Goal: Transaction & Acquisition: Obtain resource

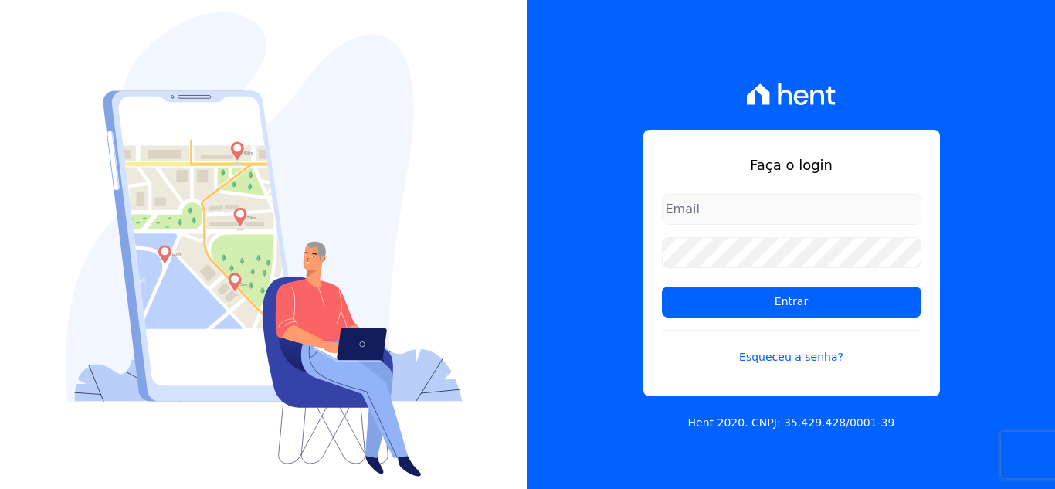
type input "thais@innovaempreendimentos.com"
click at [725, 284] on form "thais@innovaempreendimentos.com Entrar Esqueceu a senha?" at bounding box center [792, 289] width 260 height 190
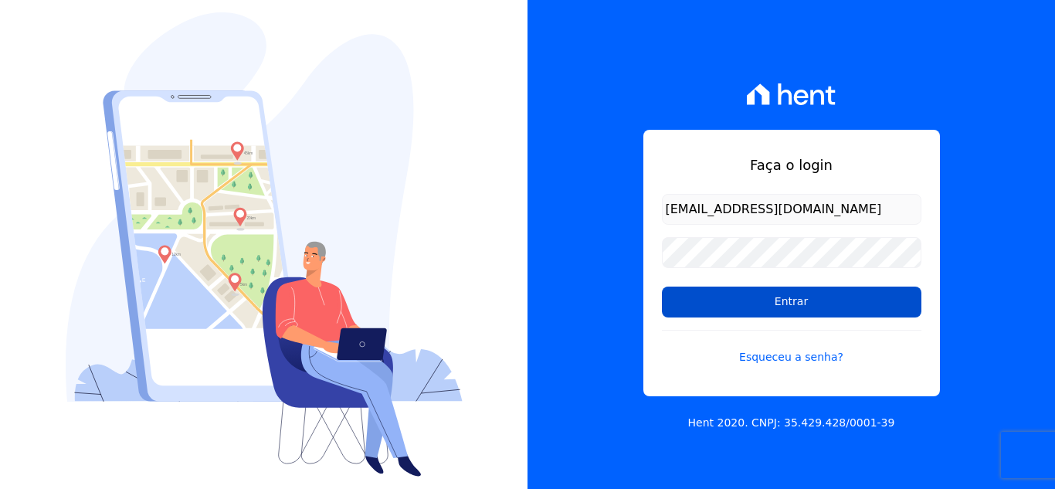
click at [719, 299] on input "Entrar" at bounding box center [792, 302] width 260 height 31
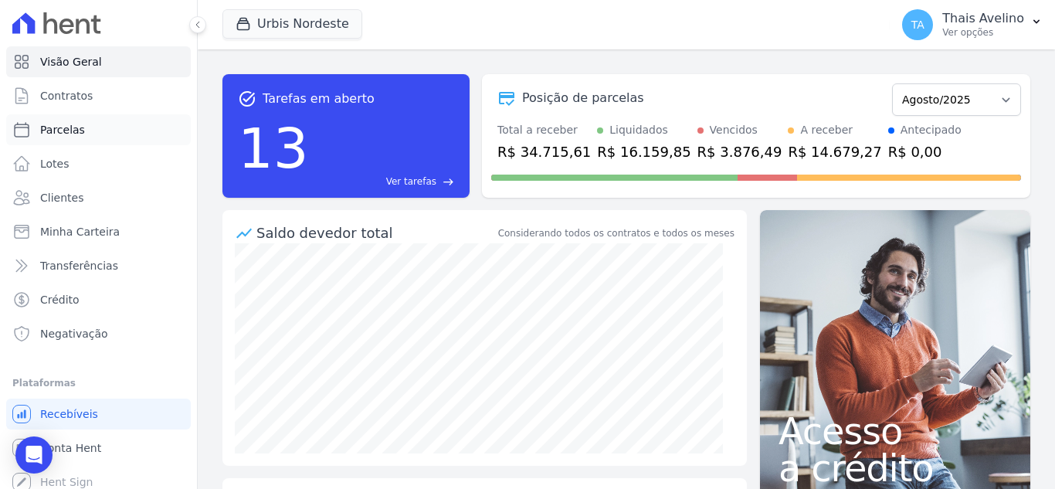
click at [83, 132] on link "Parcelas" at bounding box center [98, 129] width 185 height 31
select select
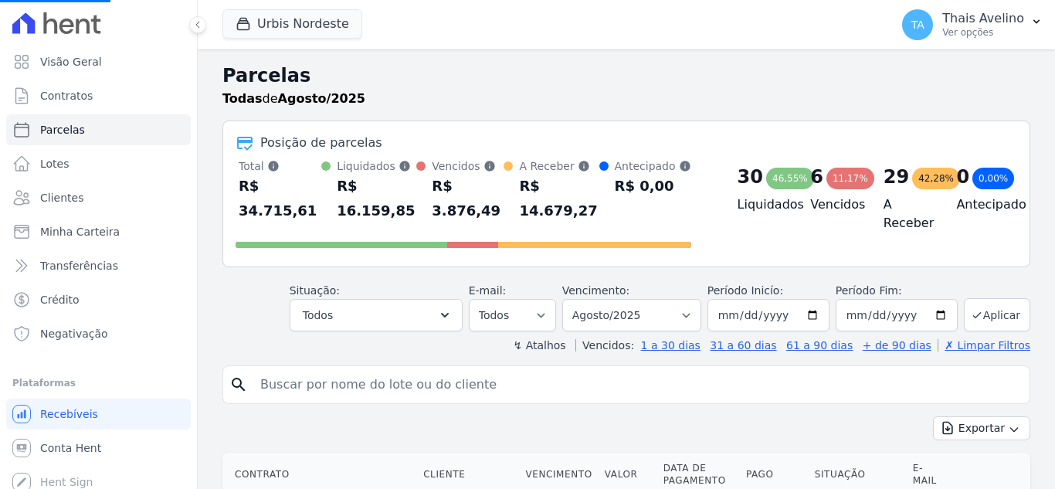
select select
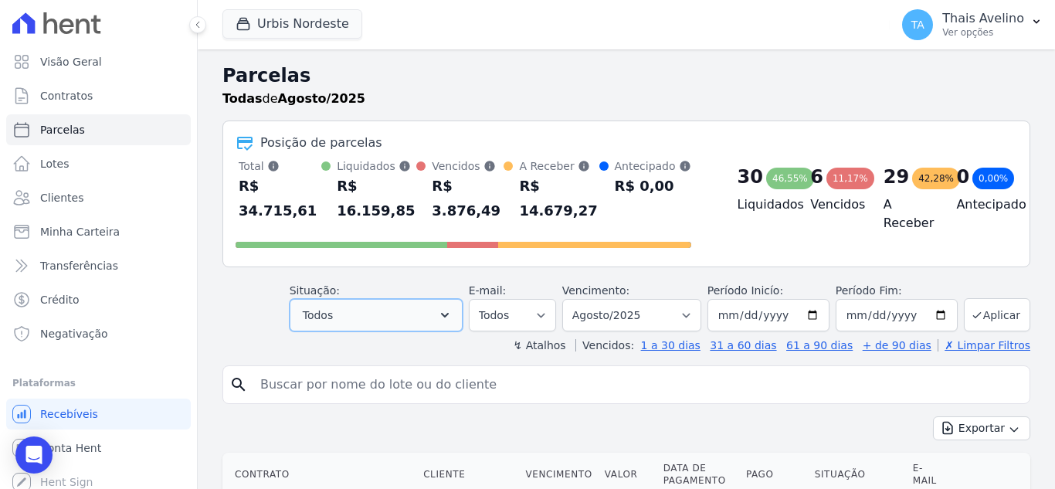
click at [318, 306] on span "Todos" at bounding box center [318, 315] width 30 height 19
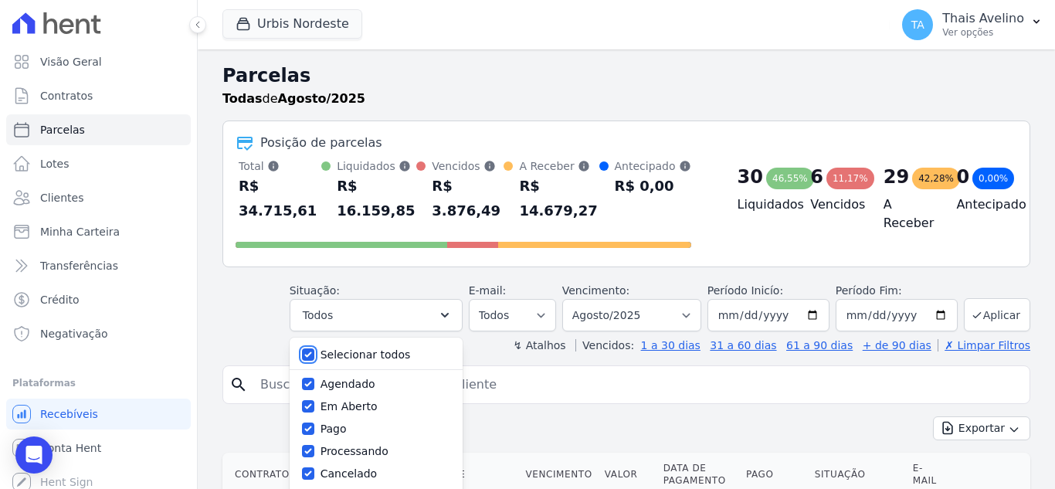
click at [314, 348] on input "Selecionar todos" at bounding box center [308, 354] width 12 height 12
checkbox input "false"
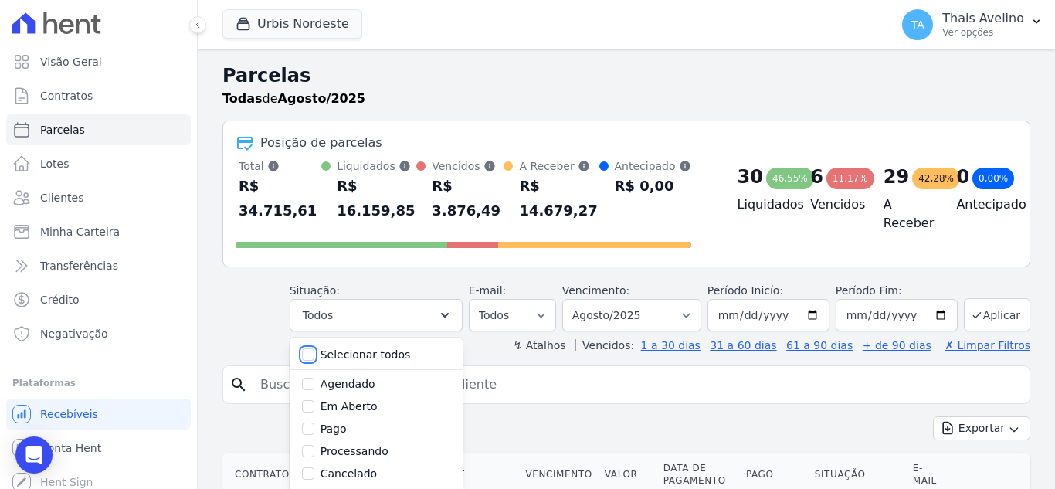
checkbox input "false"
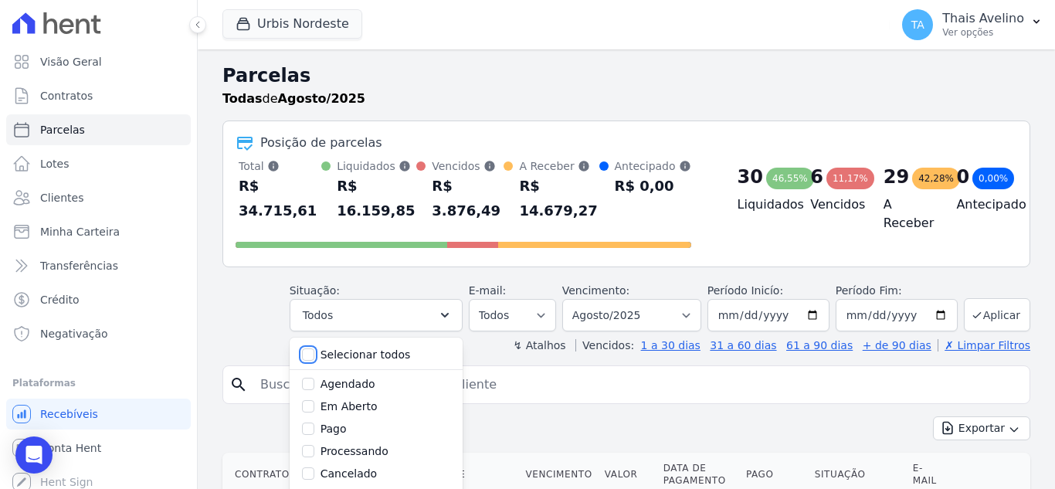
checkbox input "false"
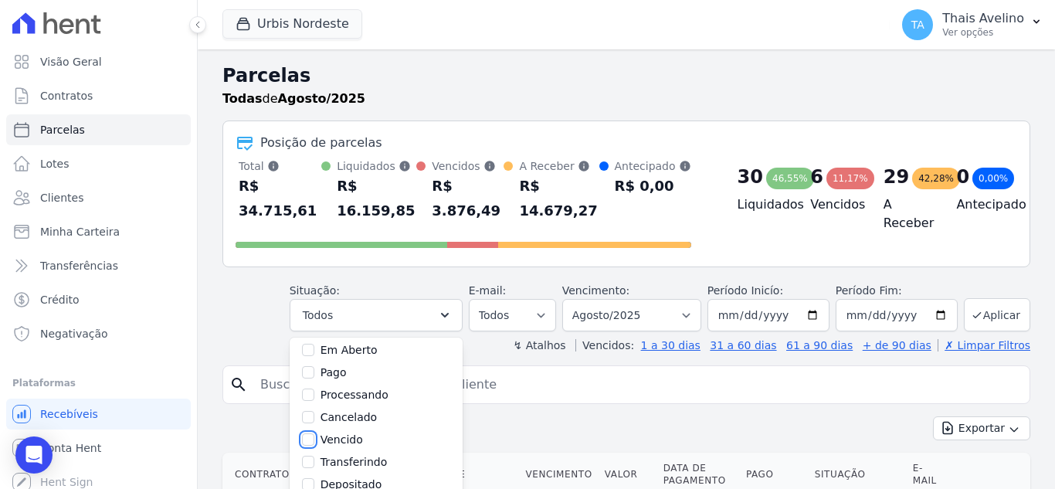
drag, startPoint x: 318, startPoint y: 420, endPoint x: 423, endPoint y: 399, distance: 108.0
click at [314, 433] on input "Vencido" at bounding box center [308, 439] width 12 height 12
checkbox input "true"
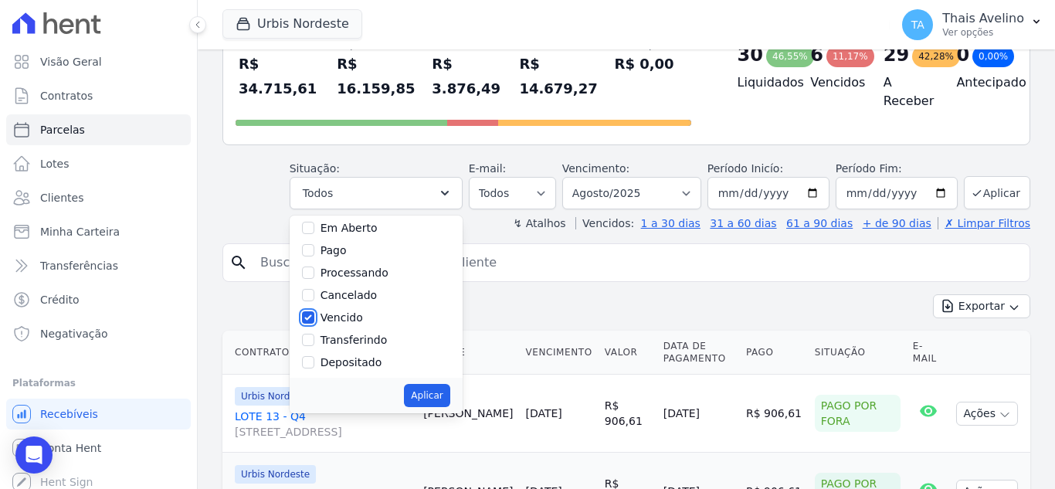
scroll to position [155, 0]
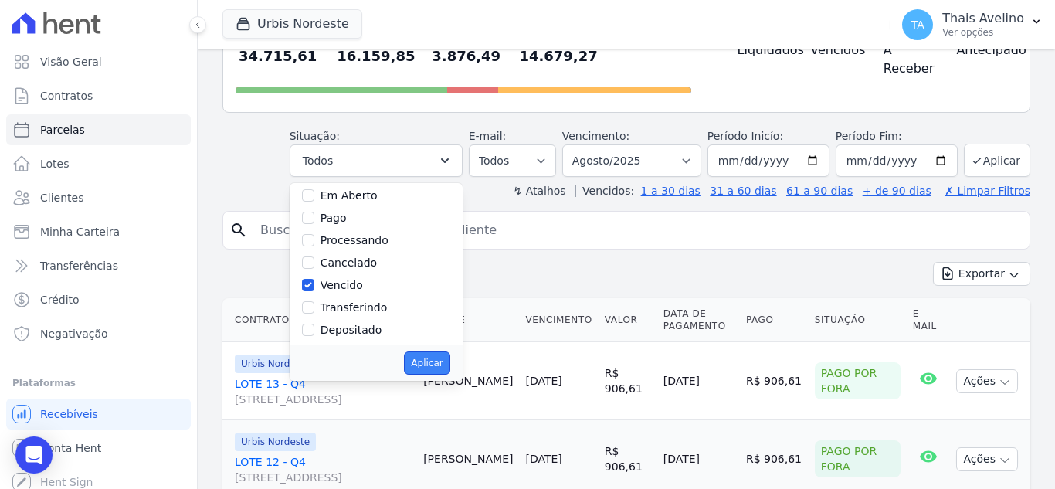
click at [437, 352] on button "Aplicar" at bounding box center [427, 363] width 46 height 23
select select "overdue"
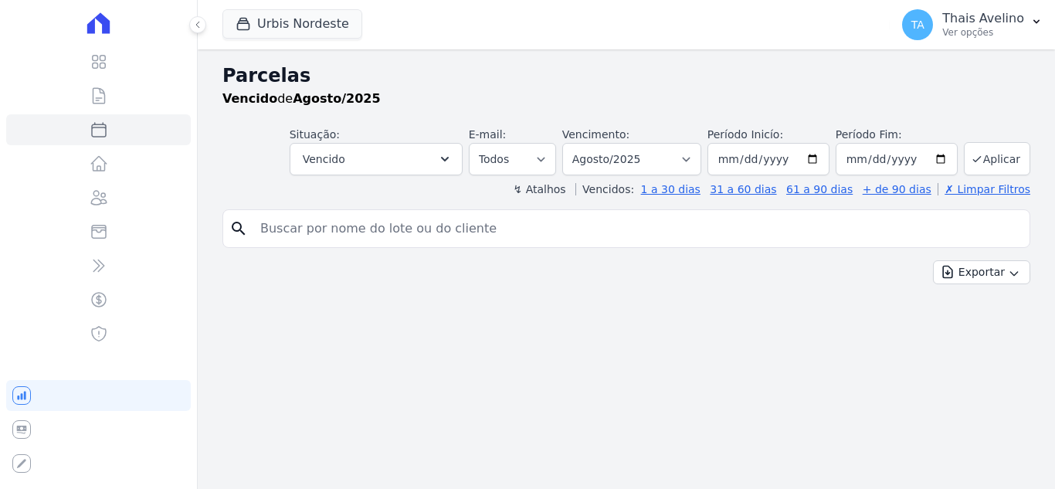
select select
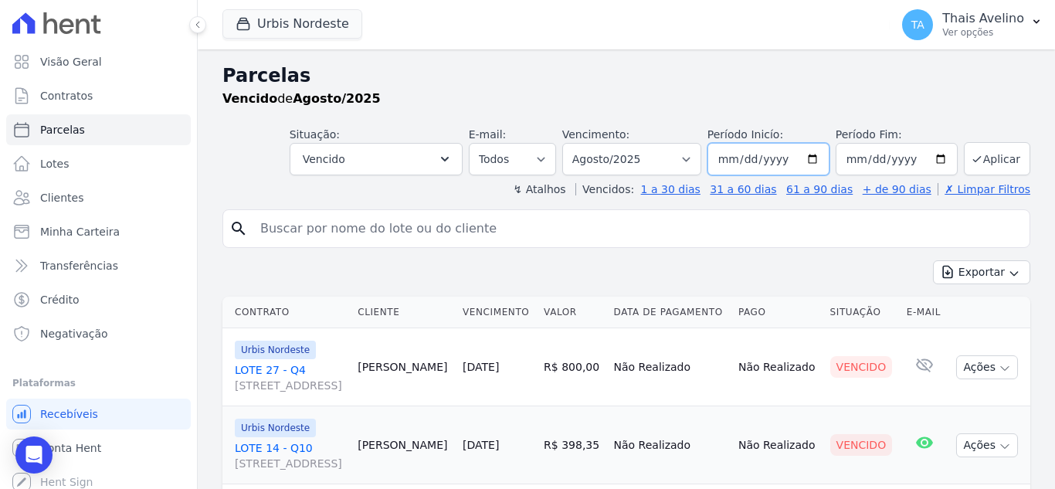
click at [746, 162] on input "2025-08-01" at bounding box center [769, 159] width 122 height 32
type input "[DATE]"
click at [979, 168] on button "Aplicar" at bounding box center [997, 158] width 66 height 33
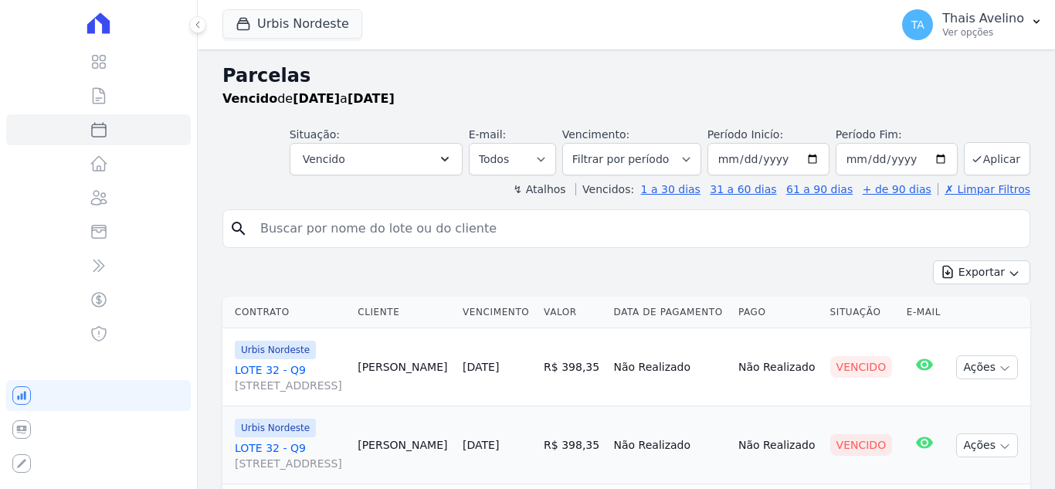
select select
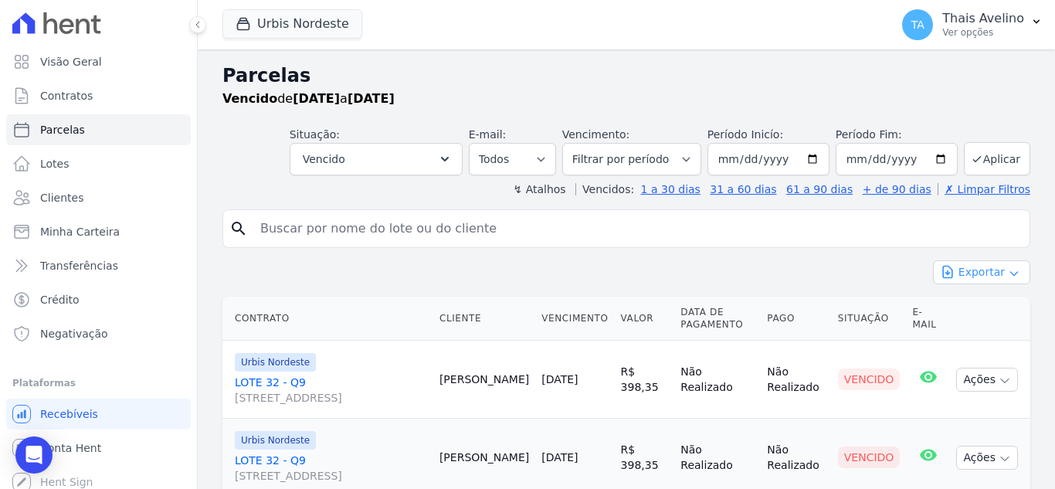
click at [973, 279] on button "Exportar" at bounding box center [981, 272] width 97 height 24
click at [971, 333] on span "Exportar CSV" at bounding box center [981, 335] width 82 height 15
